Goal: Leave review/rating: Leave review/rating

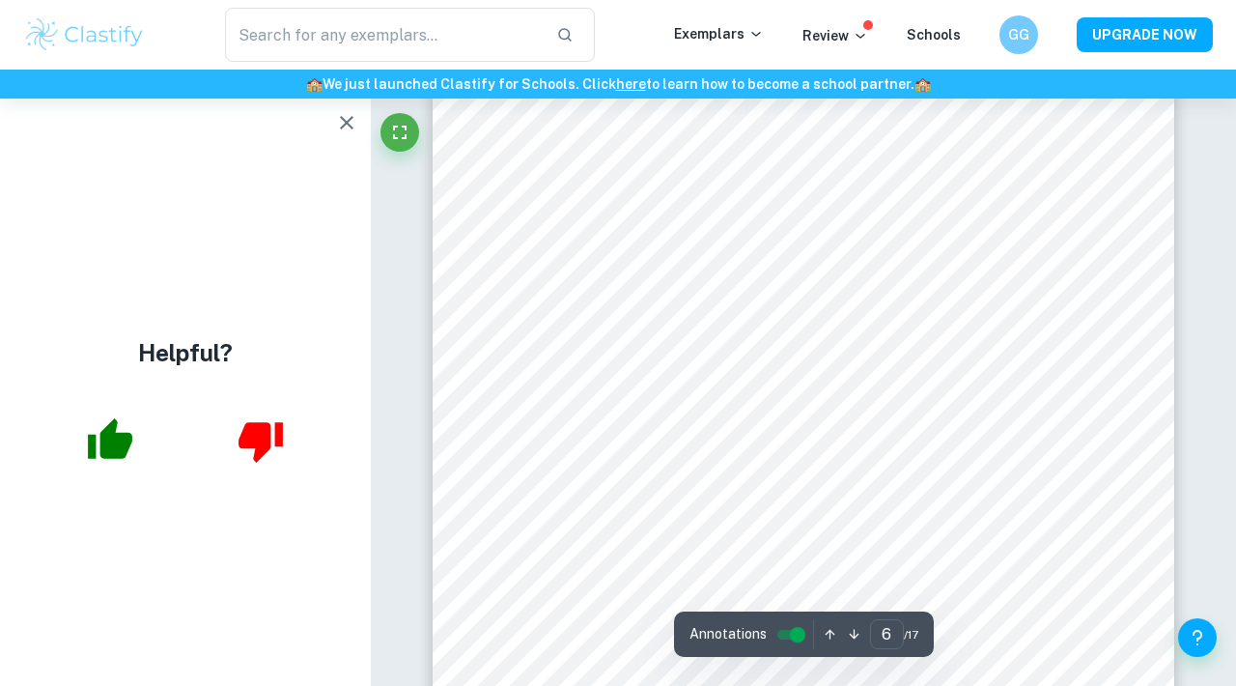
scroll to position [5373, 0]
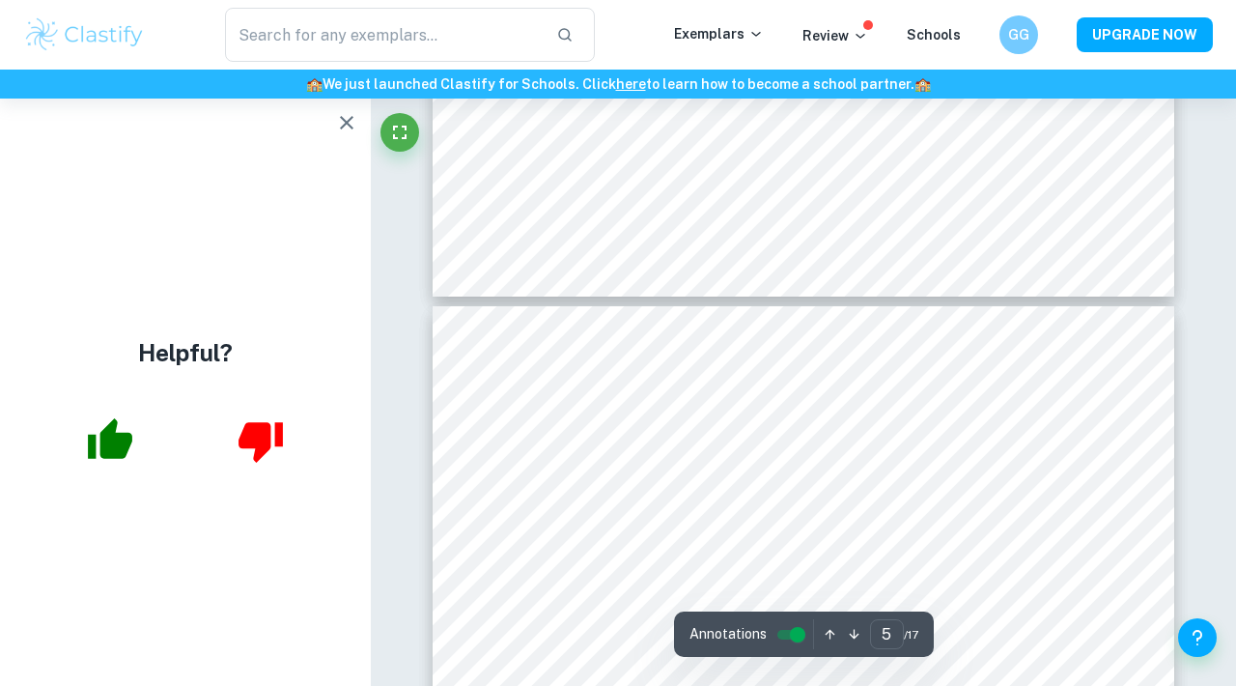
type input "6"
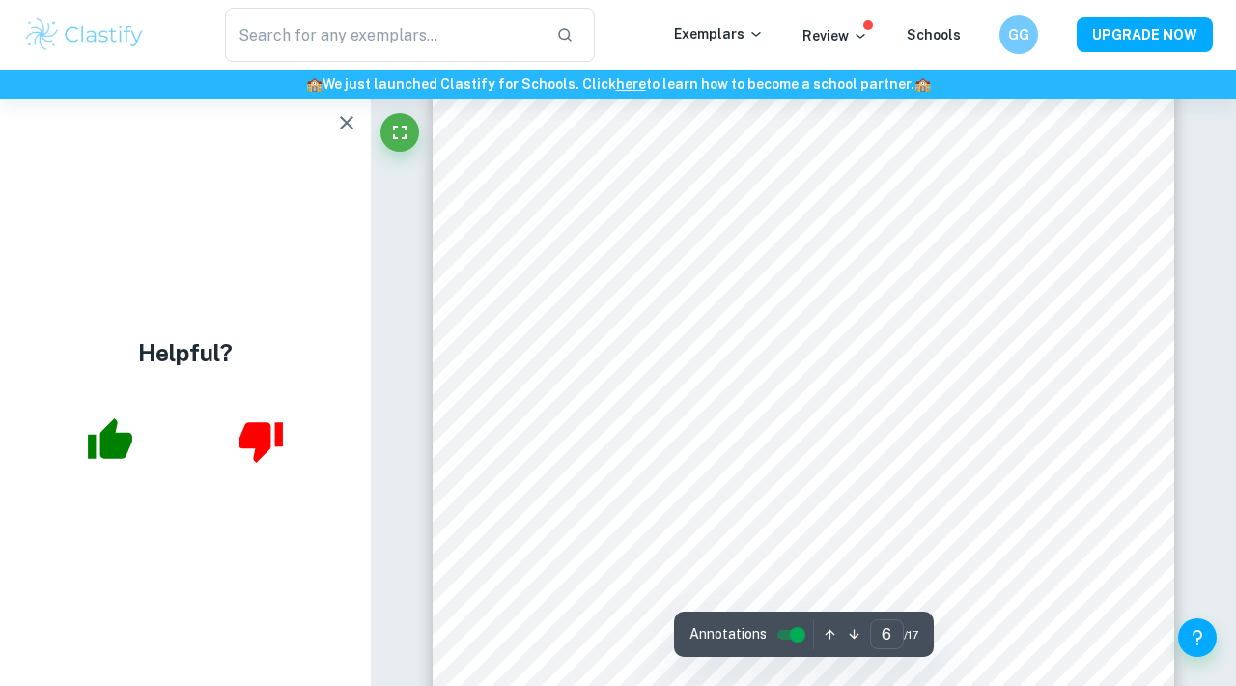
scroll to position [5256, 0]
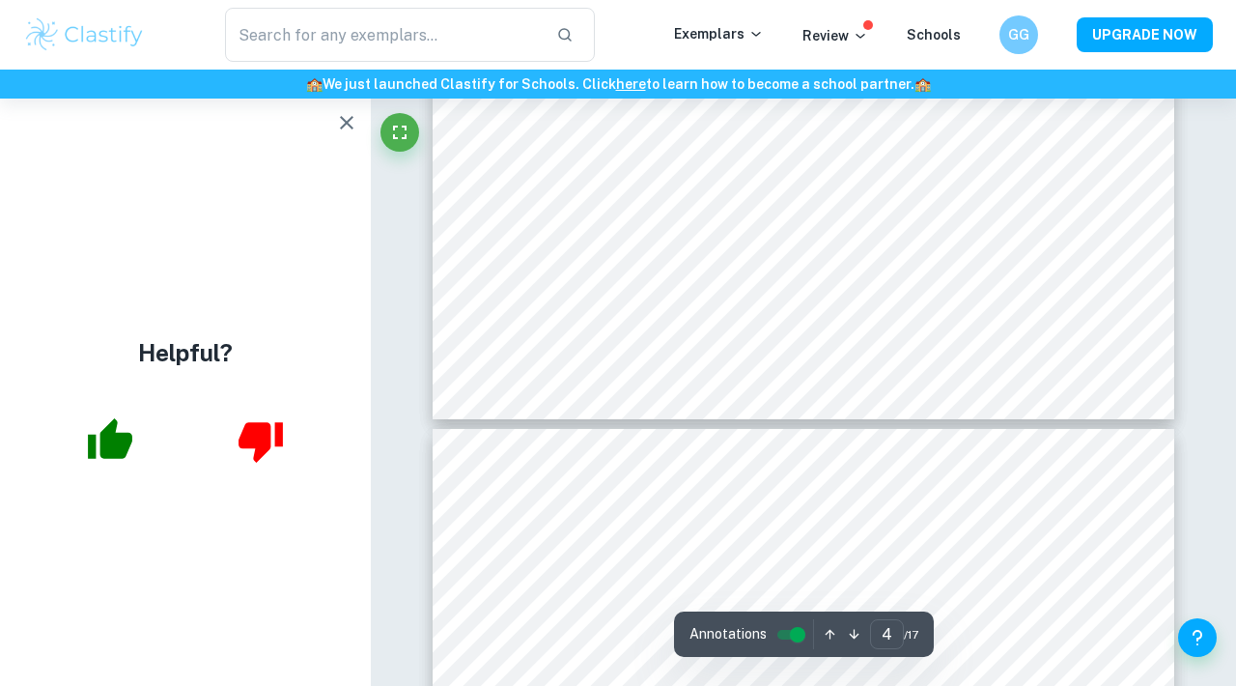
scroll to position [4171, 0]
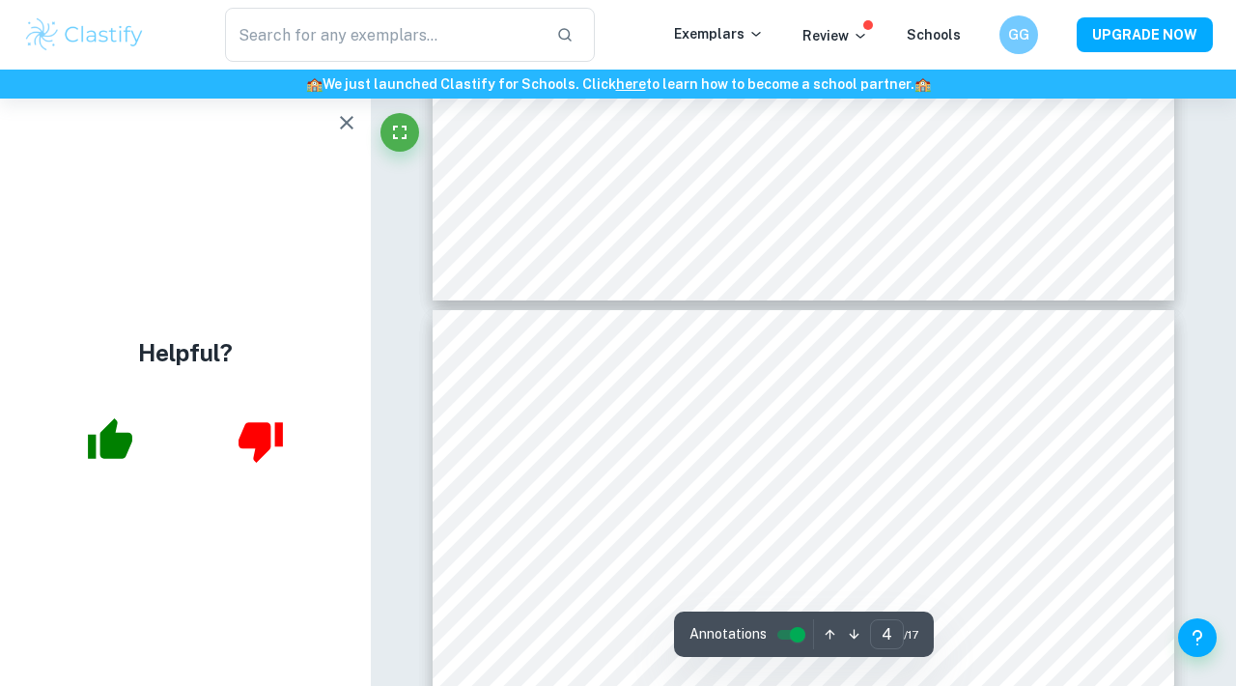
type input "5"
